Goal: Contribute content: Contribute content

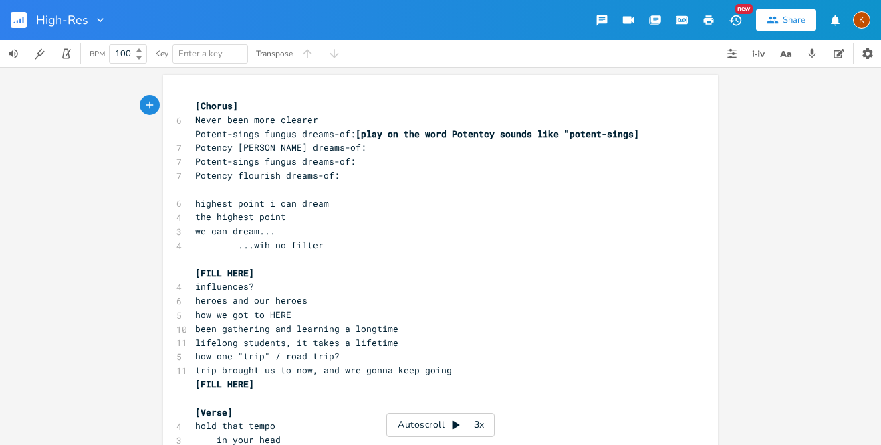
click at [315, 239] on span "...wih no filter" at bounding box center [259, 245] width 128 height 12
type textarea "...wih no filter"
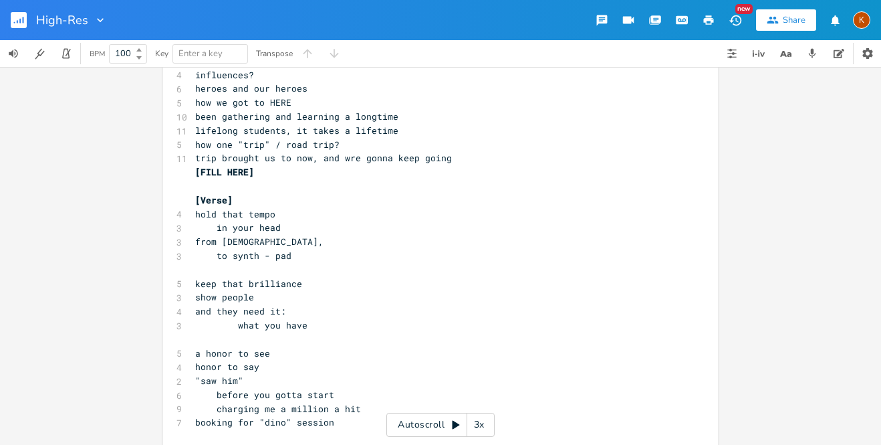
scroll to position [201, 0]
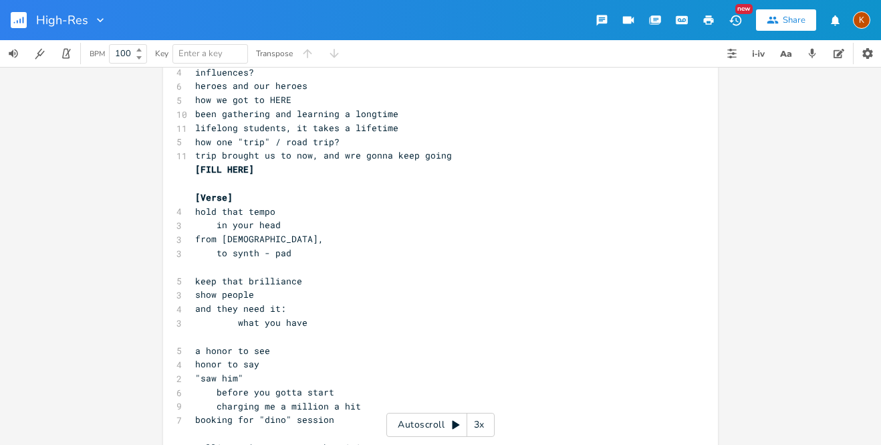
click at [304, 316] on pre "what you have" at bounding box center [434, 323] width 483 height 14
type textarea "what you have"
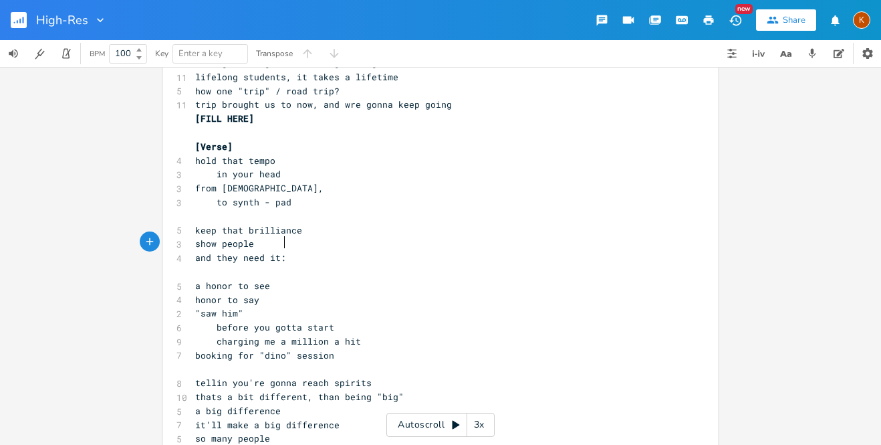
scroll to position [253, 0]
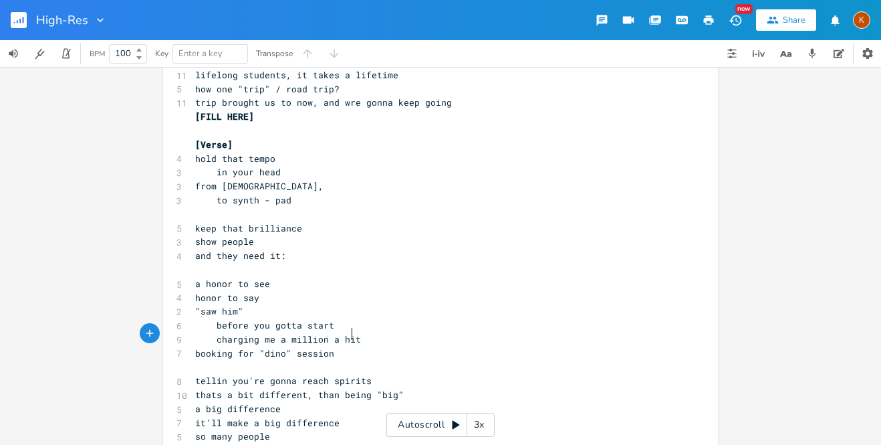
click at [365, 346] on pre "booking for "dino" session" at bounding box center [434, 353] width 483 height 14
type textarea "s"
click at [277, 347] on span "booking for "dino" sessions" at bounding box center [267, 353] width 144 height 12
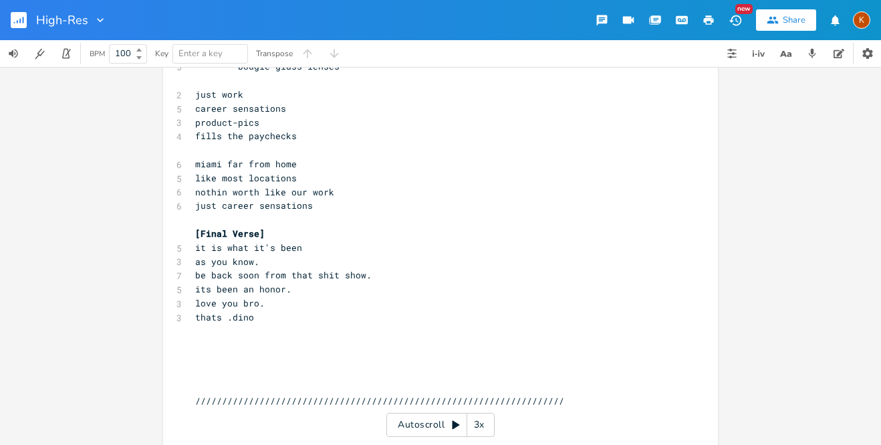
scroll to position [768, 0]
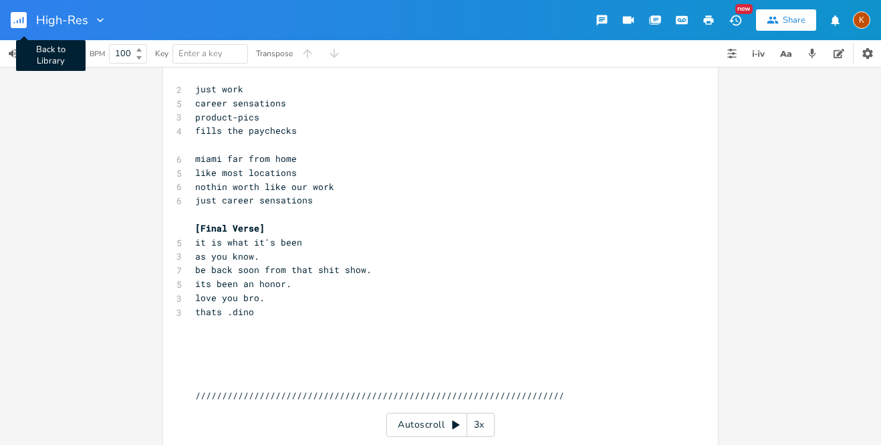
type textarea "dot-"
click at [18, 5] on button "Back to Library" at bounding box center [24, 20] width 27 height 32
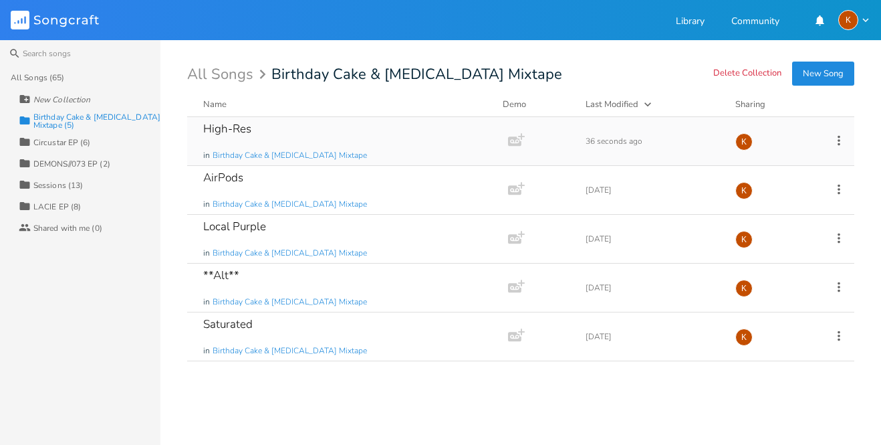
click at [838, 140] on icon at bounding box center [839, 140] width 15 height 15
click at [792, 199] on li "Collection Collections" at bounding box center [784, 206] width 107 height 23
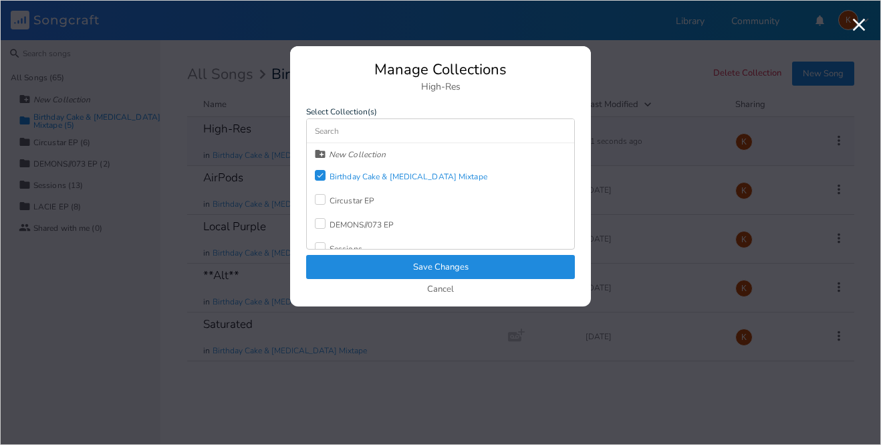
click at [394, 178] on div "Birthday Cake & [MEDICAL_DATA] Mixtape" at bounding box center [409, 176] width 158 height 8
click at [438, 273] on button "Save Changes" at bounding box center [440, 267] width 269 height 24
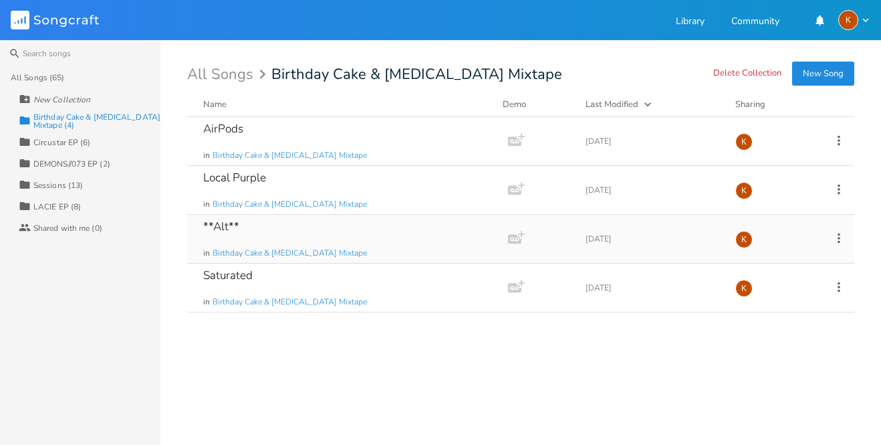
click at [416, 251] on div "**Alt** in Birthday Cake & [MEDICAL_DATA] Mixtape" at bounding box center [344, 239] width 283 height 48
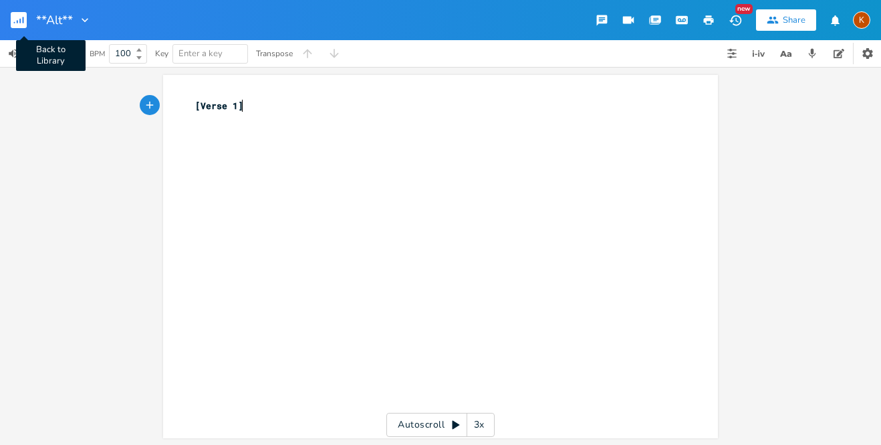
click at [22, 29] on button "Back to Library" at bounding box center [24, 20] width 27 height 32
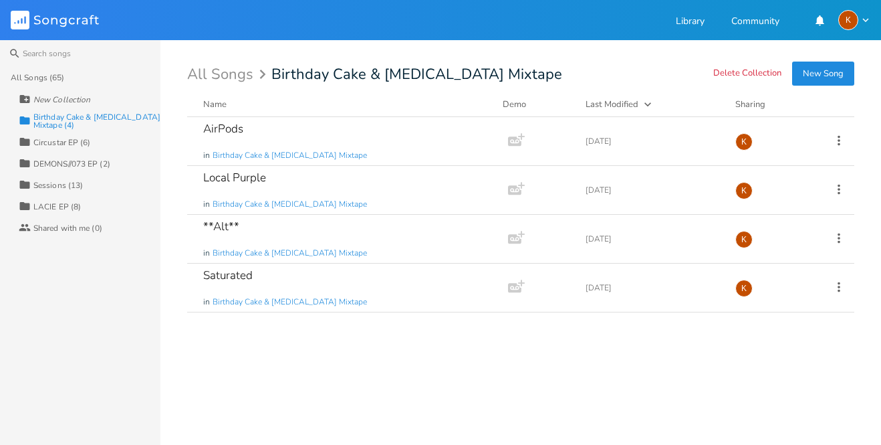
click at [814, 85] on button "New Song" at bounding box center [823, 74] width 62 height 24
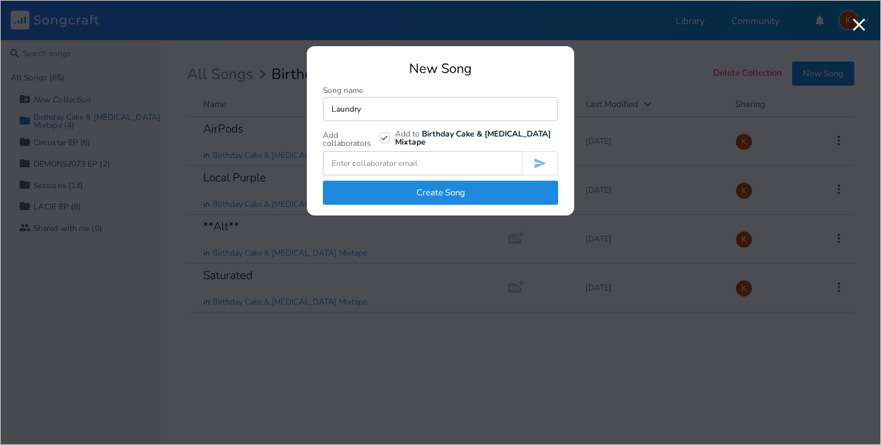
type input "Laundry"
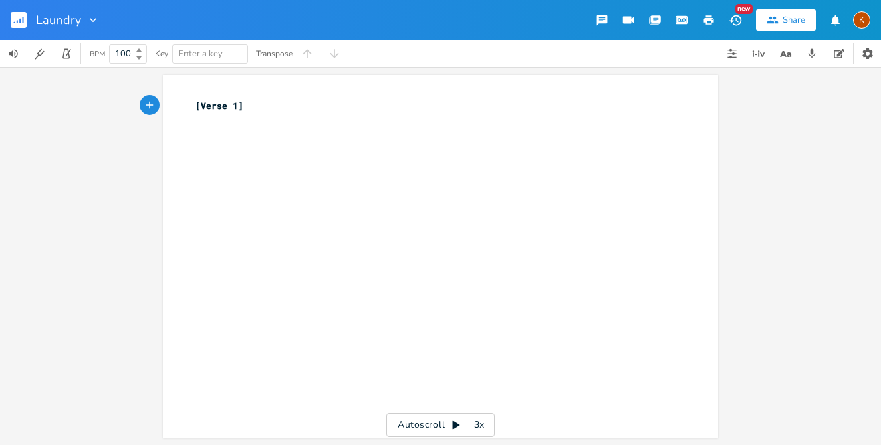
click at [15, 19] on rect "button" at bounding box center [19, 20] width 16 height 16
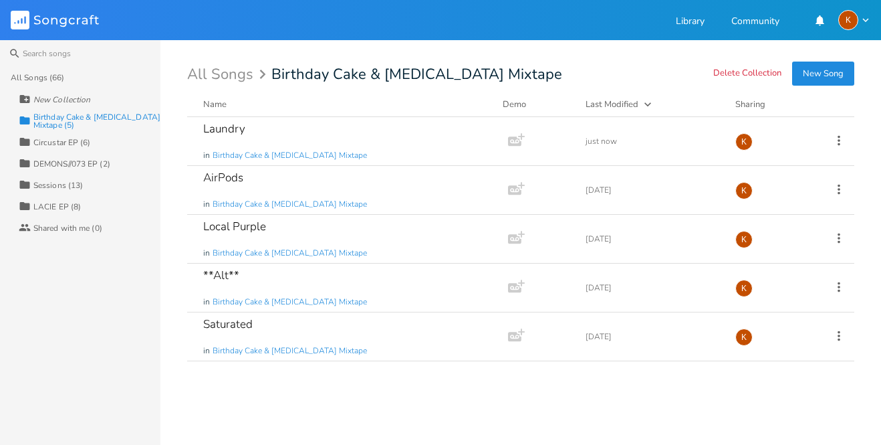
click at [804, 84] on button "New Song" at bounding box center [823, 74] width 62 height 24
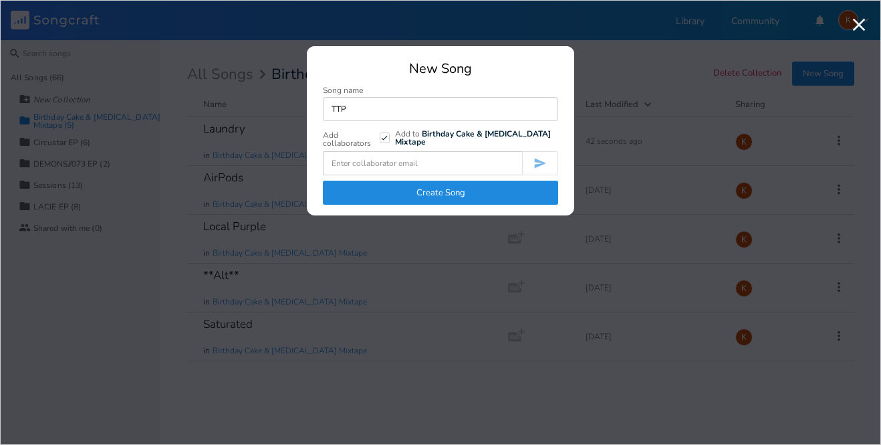
type input "TTPP"
type input "Touchless"
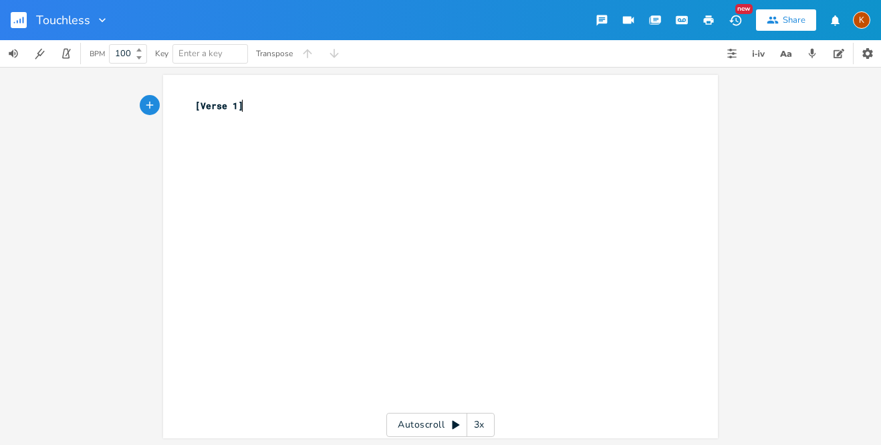
click at [26, 23] on rect "button" at bounding box center [19, 20] width 16 height 16
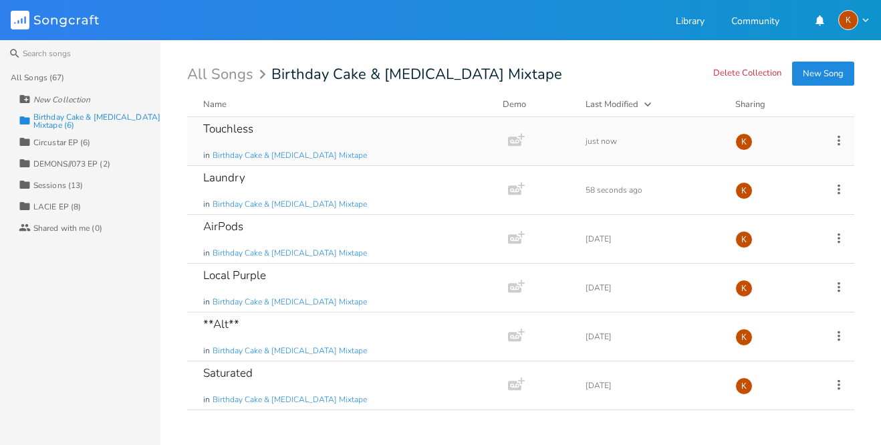
click at [834, 154] on div "Touchless in Birthday Cake & [MEDICAL_DATA] Mixtape Add Demo just now K" at bounding box center [520, 141] width 667 height 49
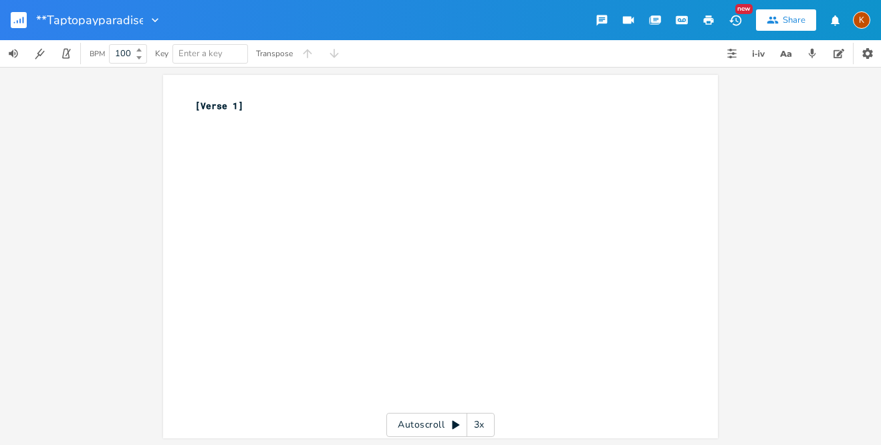
type input "**Taptopayparadise**"
click at [38, 29] on div "**Taptopayparadise**" at bounding box center [104, 20] width 136 height 40
click at [11, 16] on rect "button" at bounding box center [19, 20] width 16 height 16
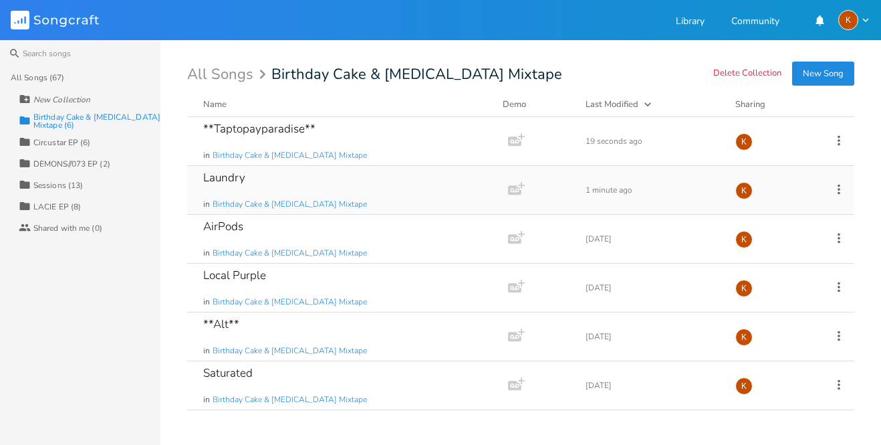
click at [840, 191] on icon at bounding box center [839, 189] width 15 height 15
click at [792, 218] on li "Edit Rename" at bounding box center [784, 210] width 107 height 23
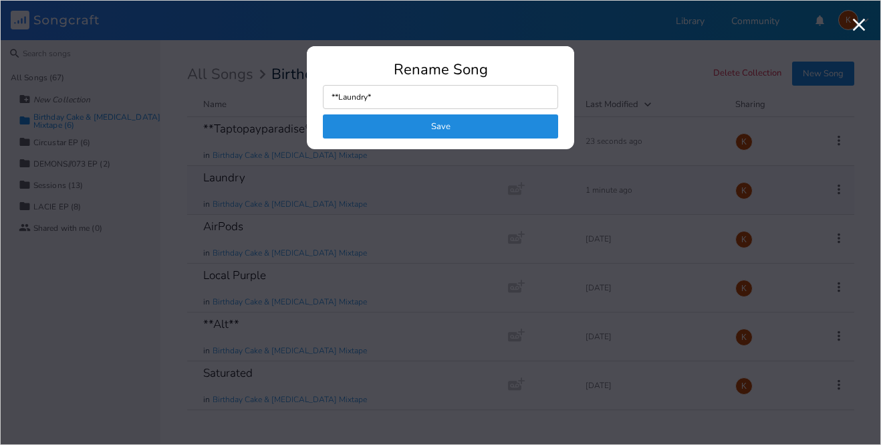
type input "**Laundry**"
click button "Save" at bounding box center [440, 126] width 235 height 24
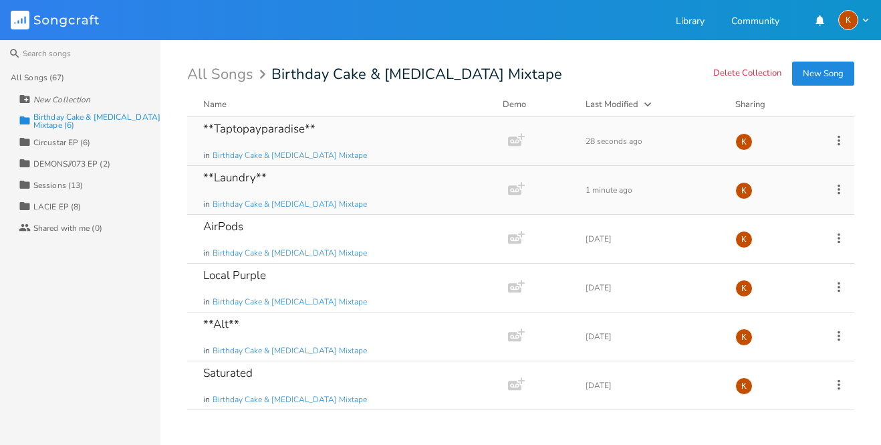
click at [394, 144] on div "**Taptopayparadise** in Birthday Cake & [MEDICAL_DATA] Mixtape" at bounding box center [344, 141] width 283 height 48
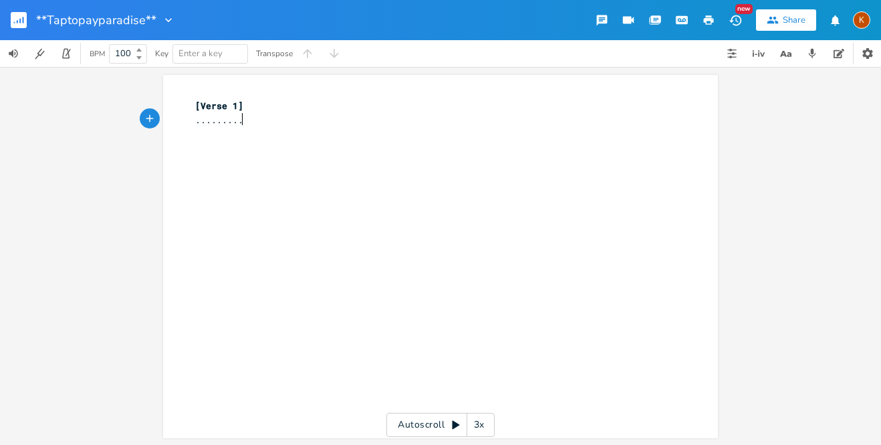
type textarea "..........."
type textarea "notersz"
type textarea "s:"
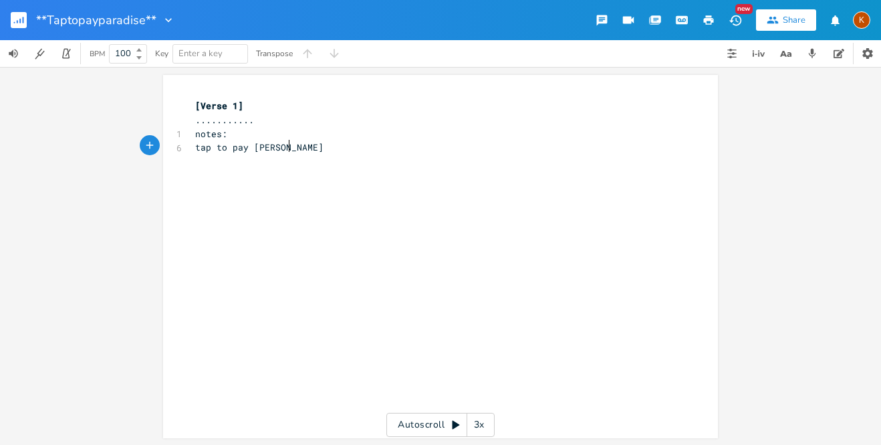
type textarea "tap to pay paradise"
type textarea "paying s"
type textarea "for shit"
type textarea "drink"
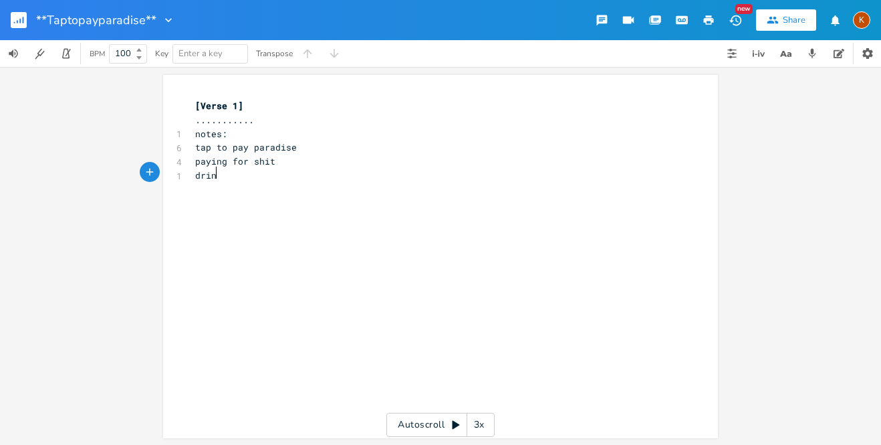
scroll to position [0, 20]
type textarea "and paying for shit a"
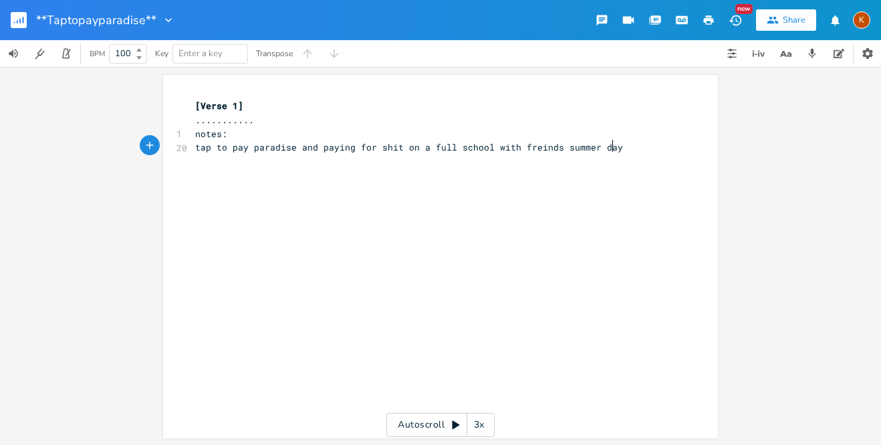
scroll to position [0, 163]
type textarea "on a full school with freinds summer day. shit, drins"
type textarea "ks, energy drinks, soda, icecream, diners, beachb"
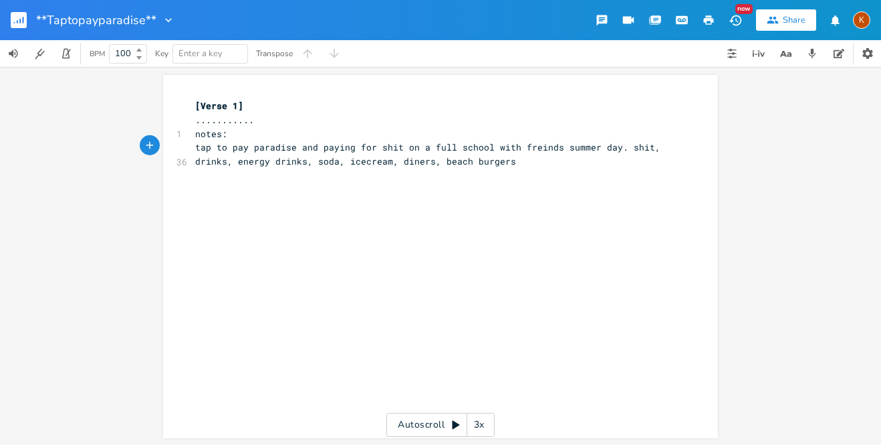
type textarea "burgers."
type textarea "m"
type textarea ", bondf"
type textarea "fires, and parking. holding hands"
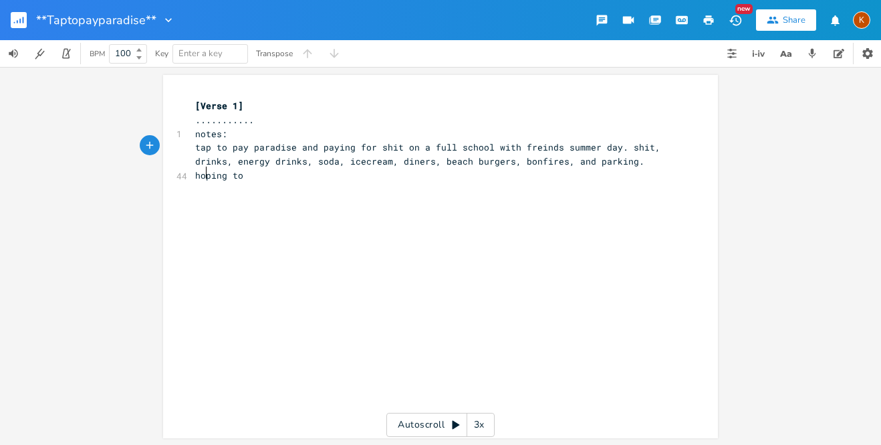
scroll to position [0, 29]
type textarea "ping to get in good wih y"
type textarea "t y"
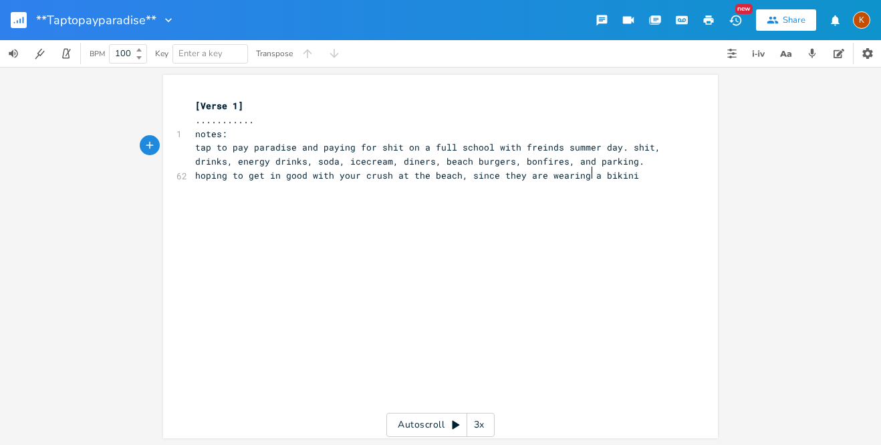
scroll to position [0, 224]
type textarea "h your crush at the beach, since they are wearing a bikini,"
type textarea ". hoping to hold their hand,kiss em, fuck em, etc. bonfire jokes, being cool, j…"
type textarea "o"
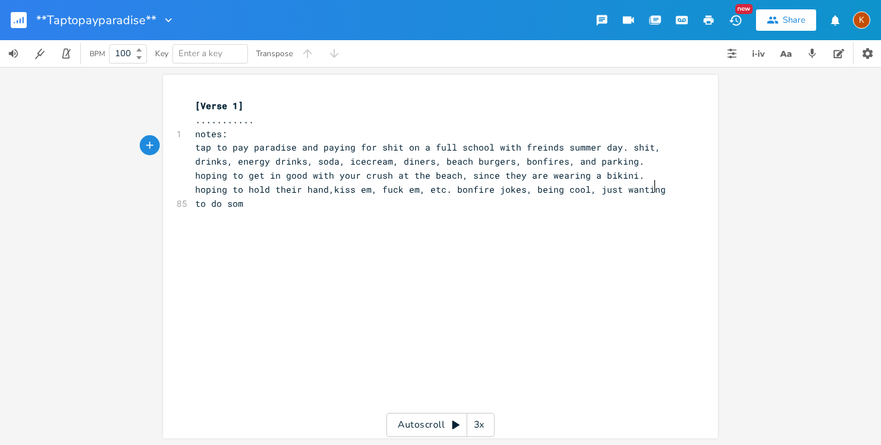
type textarea "omm"
type textarea "ething with"
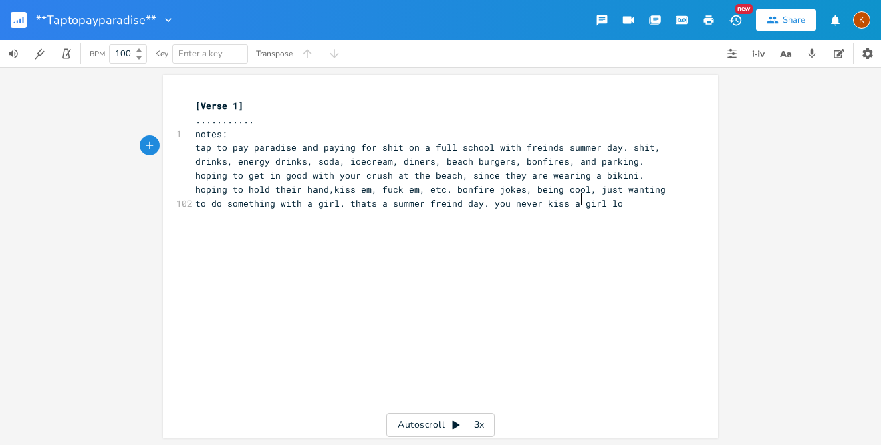
scroll to position [0, 224]
type textarea "a girl. thats a summer freind day. you never kiss a girl [PERSON_NAME]"
click at [19, 20] on rect "button" at bounding box center [19, 20] width 16 height 16
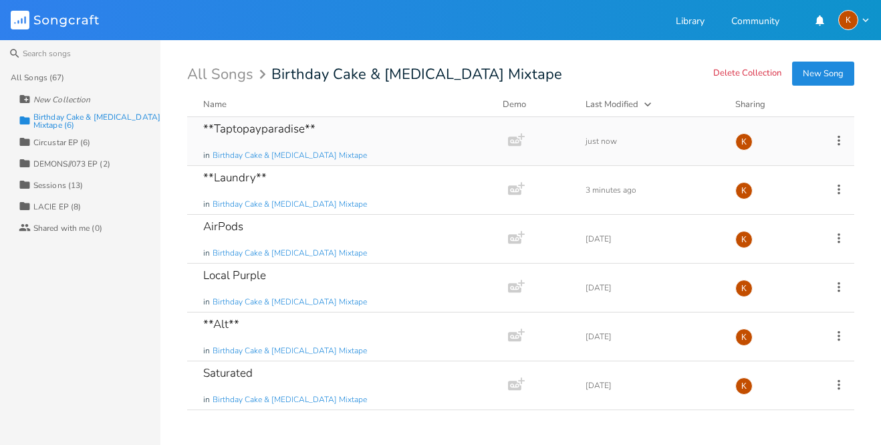
click at [324, 147] on div "**Taptopayparadise** in Birthday Cake & [MEDICAL_DATA] Mixtape" at bounding box center [344, 141] width 283 height 48
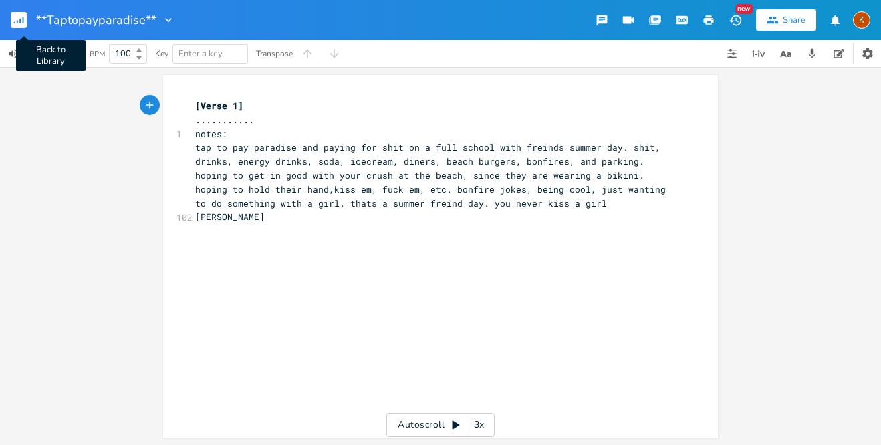
click at [25, 20] on rect "button" at bounding box center [19, 20] width 16 height 16
